Goal: Information Seeking & Learning: Learn about a topic

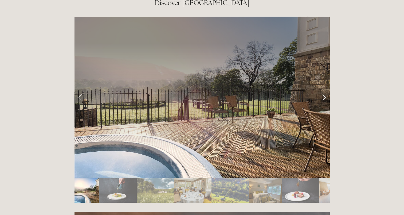
scroll to position [885, 0]
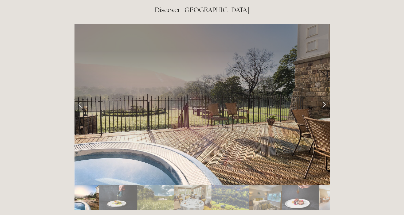
click at [321, 96] on link "Next Slide" at bounding box center [324, 104] width 12 height 16
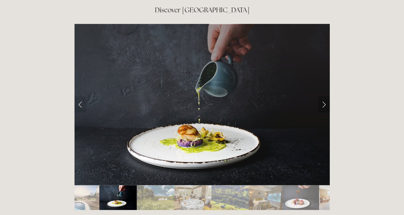
click at [321, 96] on link "Next Slide" at bounding box center [324, 104] width 12 height 16
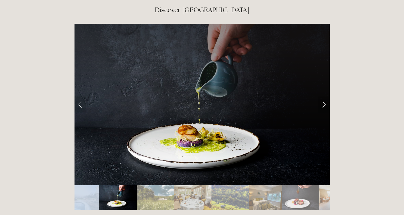
click at [321, 96] on link "Next Slide" at bounding box center [324, 104] width 12 height 16
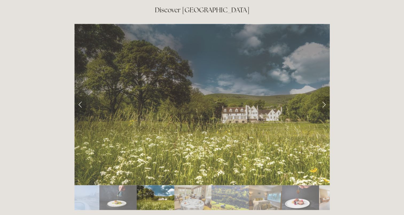
click at [321, 96] on link "Next Slide" at bounding box center [324, 104] width 12 height 16
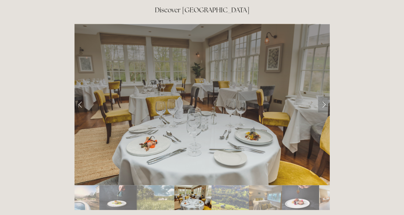
click at [321, 96] on link "Next Slide" at bounding box center [324, 104] width 12 height 16
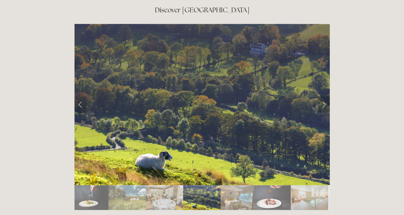
click at [321, 96] on link "Next Slide" at bounding box center [324, 104] width 12 height 16
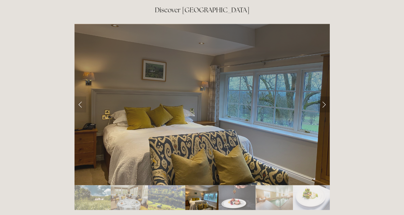
click at [321, 96] on link "Next Slide" at bounding box center [324, 104] width 12 height 16
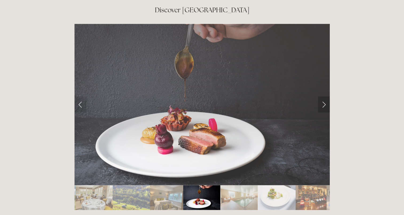
click at [321, 96] on link "Next Slide" at bounding box center [324, 104] width 12 height 16
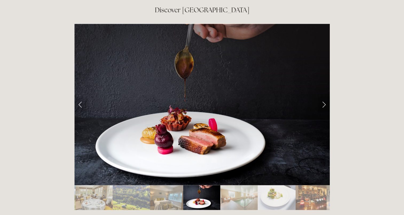
click at [321, 96] on link "Next Slide" at bounding box center [324, 104] width 12 height 16
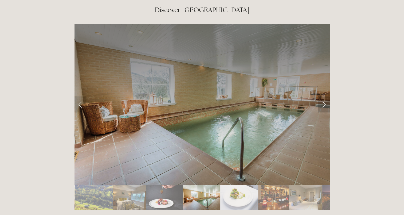
click at [321, 96] on link "Next Slide" at bounding box center [324, 104] width 12 height 16
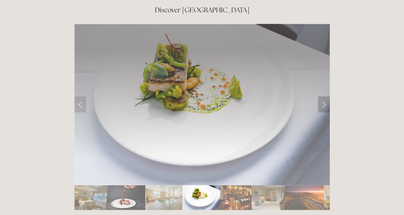
click at [321, 96] on link "Next Slide" at bounding box center [324, 104] width 12 height 16
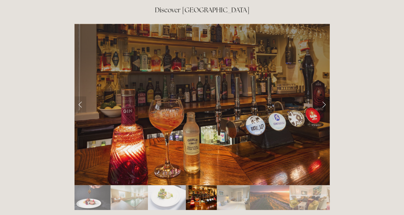
click at [321, 96] on link "Next Slide" at bounding box center [324, 104] width 12 height 16
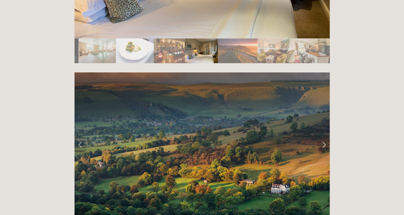
drag, startPoint x: 321, startPoint y: 75, endPoint x: 365, endPoint y: 50, distance: 49.7
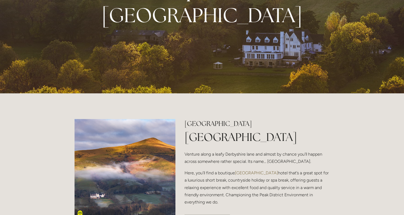
scroll to position [0, 0]
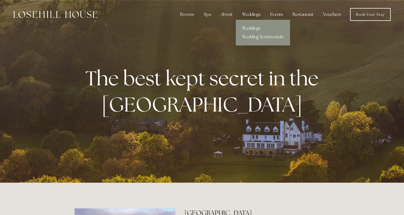
click at [248, 28] on link "Weddings" at bounding box center [263, 28] width 54 height 9
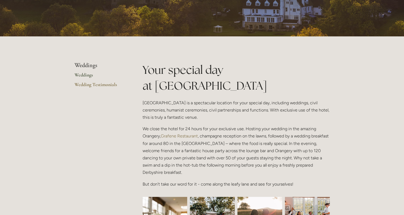
scroll to position [88, 0]
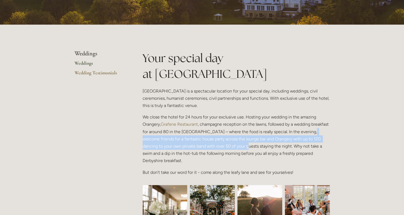
drag, startPoint x: 143, startPoint y: 140, endPoint x: 244, endPoint y: 146, distance: 101.1
click at [244, 146] on p "We close the hotel for 24 hours for your exclusive use. Hosting your wedding in…" at bounding box center [236, 138] width 187 height 51
drag, startPoint x: 244, startPoint y: 146, endPoint x: 228, endPoint y: 147, distance: 16.1
click at [228, 147] on p "We close the hotel for 24 hours for your exclusive use. Hosting your wedding in…" at bounding box center [236, 138] width 187 height 51
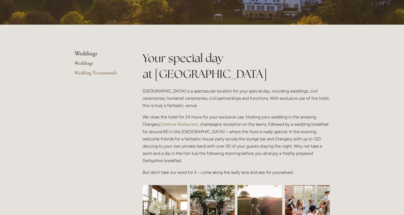
click at [290, 147] on p "We close the hotel for 24 hours for your exclusive use. Hosting your wedding in…" at bounding box center [236, 138] width 187 height 51
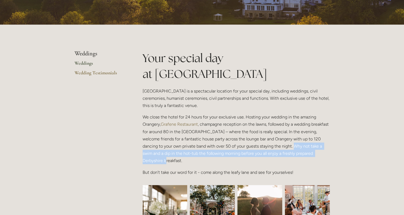
drag, startPoint x: 290, startPoint y: 147, endPoint x: 299, endPoint y: 158, distance: 14.4
click at [299, 158] on p "We close the hotel for 24 hours for your exclusive use. Hosting your wedding in…" at bounding box center [236, 138] width 187 height 51
drag, startPoint x: 299, startPoint y: 158, endPoint x: 273, endPoint y: 159, distance: 26.7
click at [273, 159] on p "We close the hotel for 24 hours for your exclusive use. Hosting your wedding in…" at bounding box center [236, 138] width 187 height 51
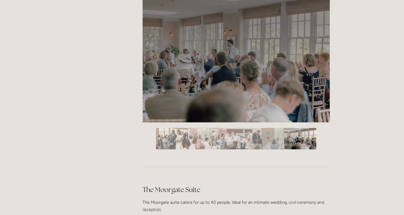
scroll to position [844, 0]
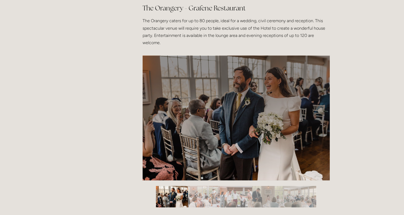
click at [209, 198] on img "Slide 2" at bounding box center [204, 195] width 32 height 21
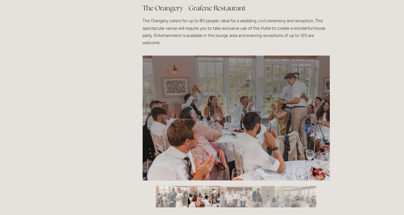
click at [243, 189] on img "Slide 3" at bounding box center [236, 195] width 32 height 21
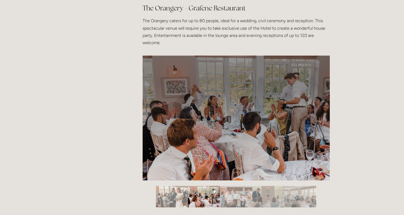
click at [237, 194] on img "Slide 3" at bounding box center [236, 195] width 32 height 21
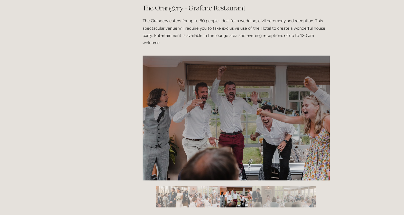
click at [278, 190] on img "Slide 4" at bounding box center [268, 195] width 32 height 21
click at [274, 194] on img "Slide 4" at bounding box center [268, 195] width 32 height 21
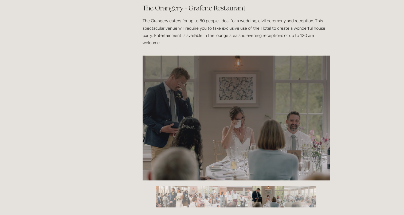
click at [303, 190] on img "Slide 5" at bounding box center [300, 195] width 32 height 21
click at [303, 198] on img "Slide 5" at bounding box center [300, 195] width 32 height 21
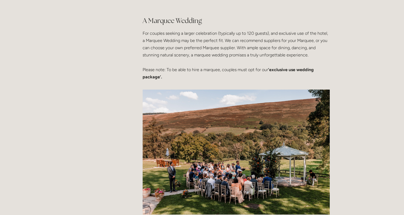
scroll to position [1252, 0]
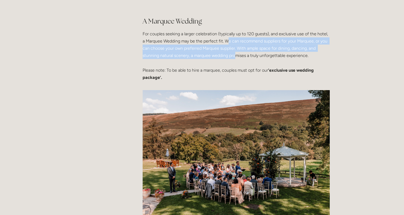
drag, startPoint x: 227, startPoint y: 42, endPoint x: 234, endPoint y: 53, distance: 13.6
click at [234, 53] on p "For couples seeking a larger celebration (typically up to 120 guests), and excl…" at bounding box center [236, 55] width 187 height 51
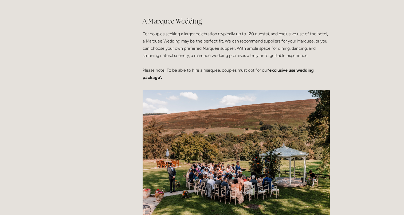
drag, startPoint x: 234, startPoint y: 53, endPoint x: 218, endPoint y: 68, distance: 21.6
click at [218, 68] on p "For couples seeking a larger celebration (typically up to 120 guests), and excl…" at bounding box center [236, 55] width 187 height 51
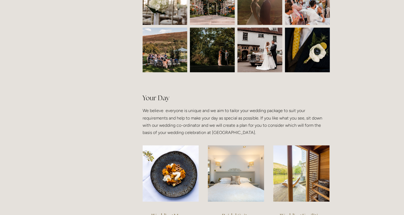
scroll to position [299, 0]
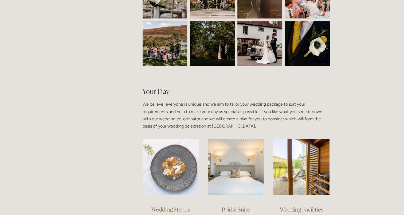
click at [169, 165] on img at bounding box center [171, 167] width 56 height 56
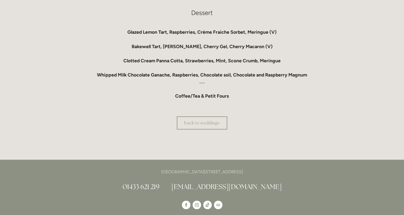
scroll to position [511, 0]
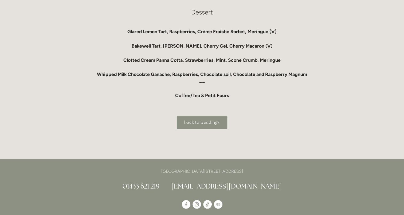
click at [195, 126] on link "back to weddings" at bounding box center [202, 122] width 50 height 13
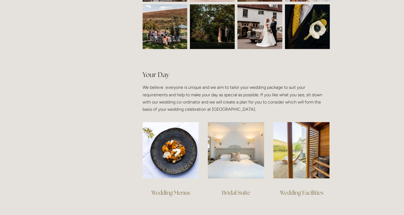
scroll to position [385, 0]
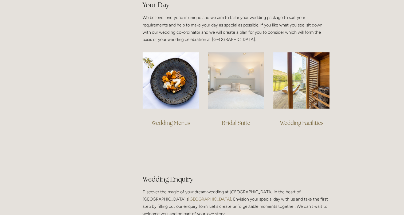
click at [242, 93] on img at bounding box center [236, 80] width 56 height 56
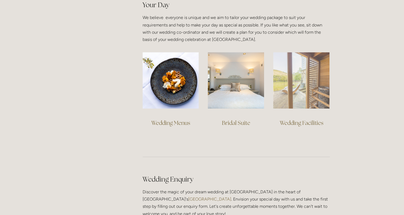
click at [302, 82] on img at bounding box center [301, 80] width 56 height 56
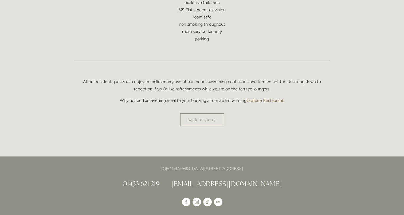
scroll to position [337, 0]
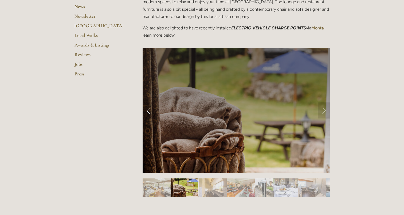
scroll to position [183, 0]
click at [321, 110] on link "Next Slide" at bounding box center [324, 110] width 12 height 16
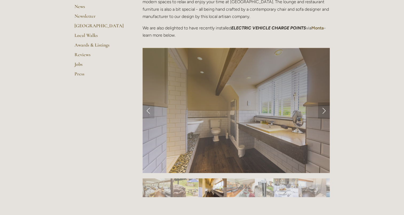
click at [321, 110] on link "Next Slide" at bounding box center [324, 110] width 12 height 16
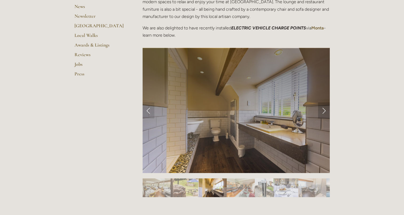
click at [321, 110] on link "Next Slide" at bounding box center [324, 110] width 12 height 16
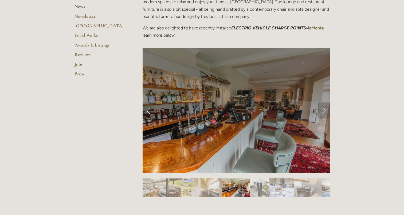
click at [321, 110] on link "Next Slide" at bounding box center [324, 110] width 12 height 16
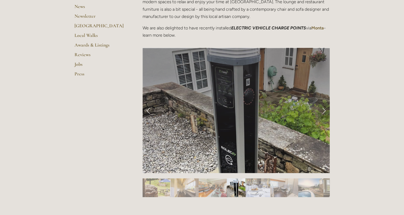
click at [321, 110] on link "Next Slide" at bounding box center [324, 110] width 12 height 16
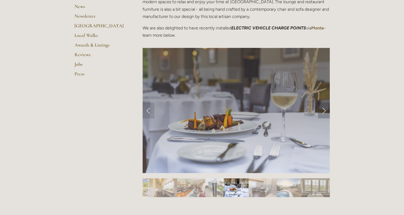
click at [321, 110] on link "Next Slide" at bounding box center [324, 110] width 12 height 16
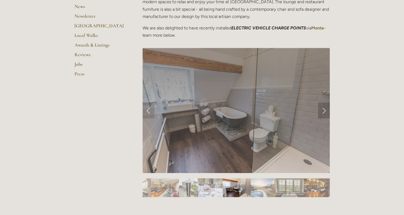
click at [321, 110] on link "Next Slide" at bounding box center [324, 110] width 12 height 16
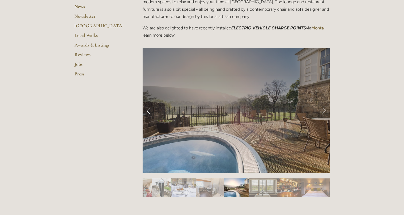
click at [321, 110] on link "Next Slide" at bounding box center [324, 110] width 12 height 16
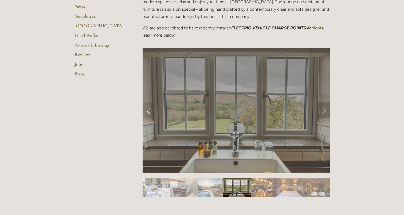
click at [321, 110] on link "Next Slide" at bounding box center [324, 110] width 12 height 16
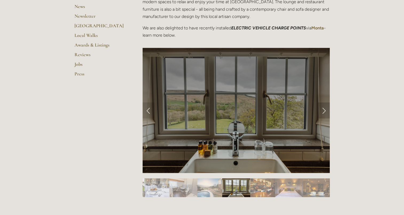
click at [321, 110] on link "Next Slide" at bounding box center [324, 110] width 12 height 16
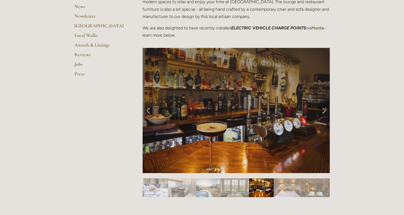
click at [321, 110] on link "Next Slide" at bounding box center [324, 110] width 12 height 16
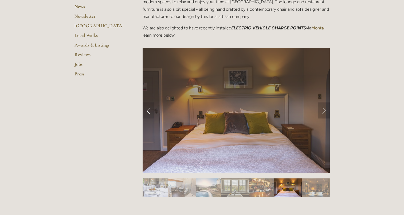
click at [321, 110] on link "Next Slide" at bounding box center [324, 110] width 12 height 16
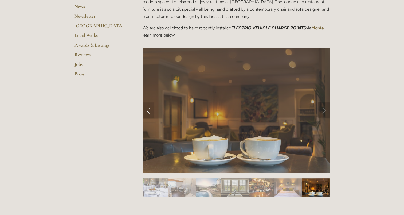
click at [321, 110] on link "Next Slide" at bounding box center [324, 110] width 12 height 16
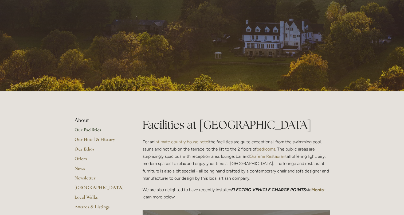
scroll to position [0, 0]
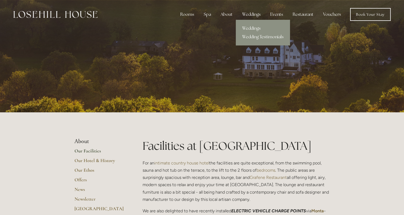
click at [252, 14] on div "Weddings" at bounding box center [251, 14] width 27 height 11
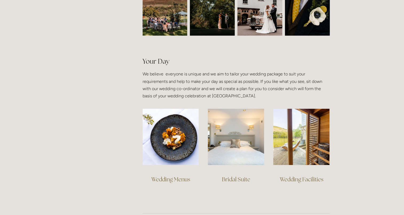
scroll to position [329, 0]
